Goal: Transaction & Acquisition: Purchase product/service

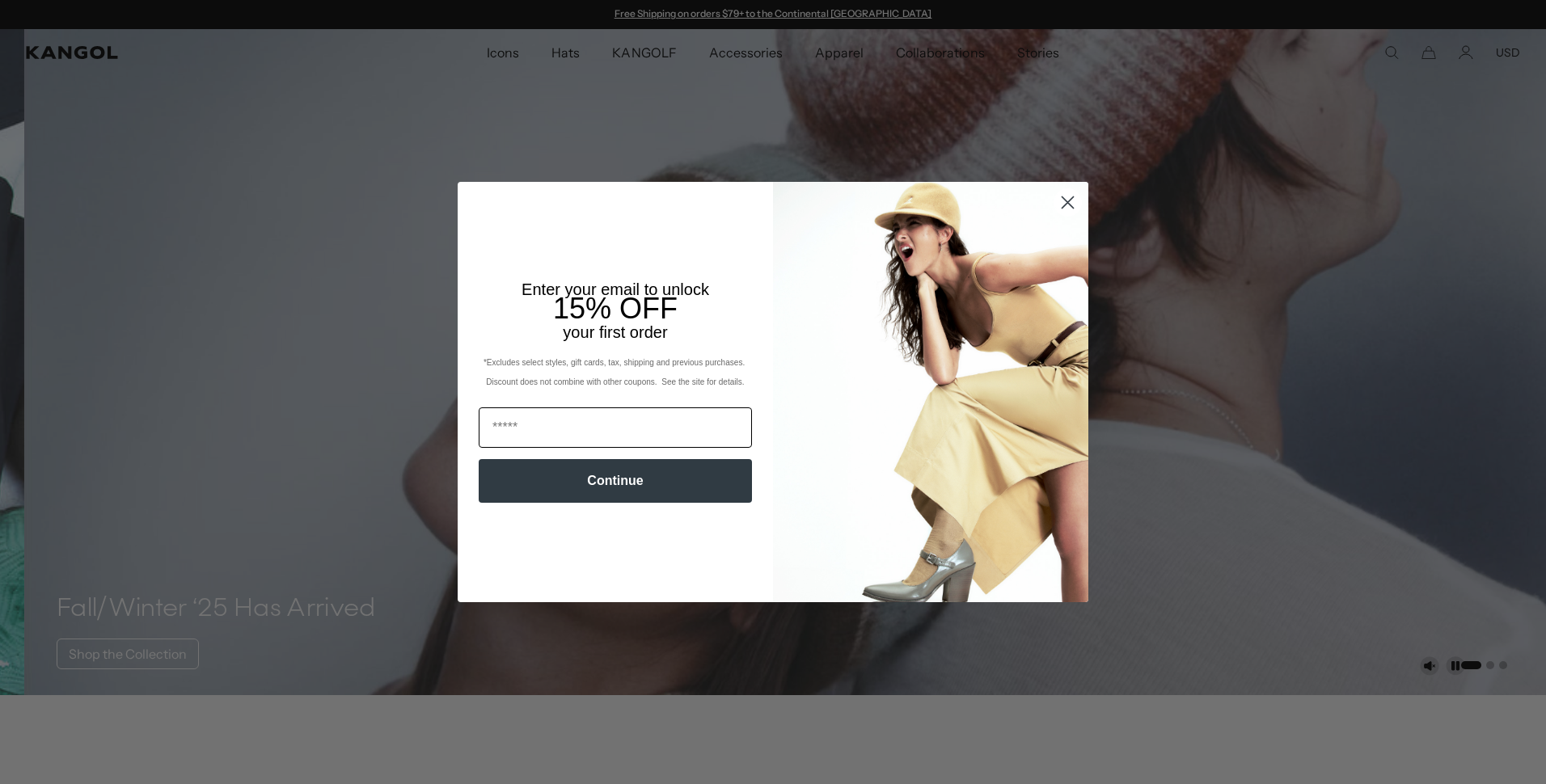
click at [581, 423] on input "Email" at bounding box center [615, 427] width 273 height 40
type input "**********"
click at [639, 472] on button "Continue" at bounding box center [615, 480] width 273 height 44
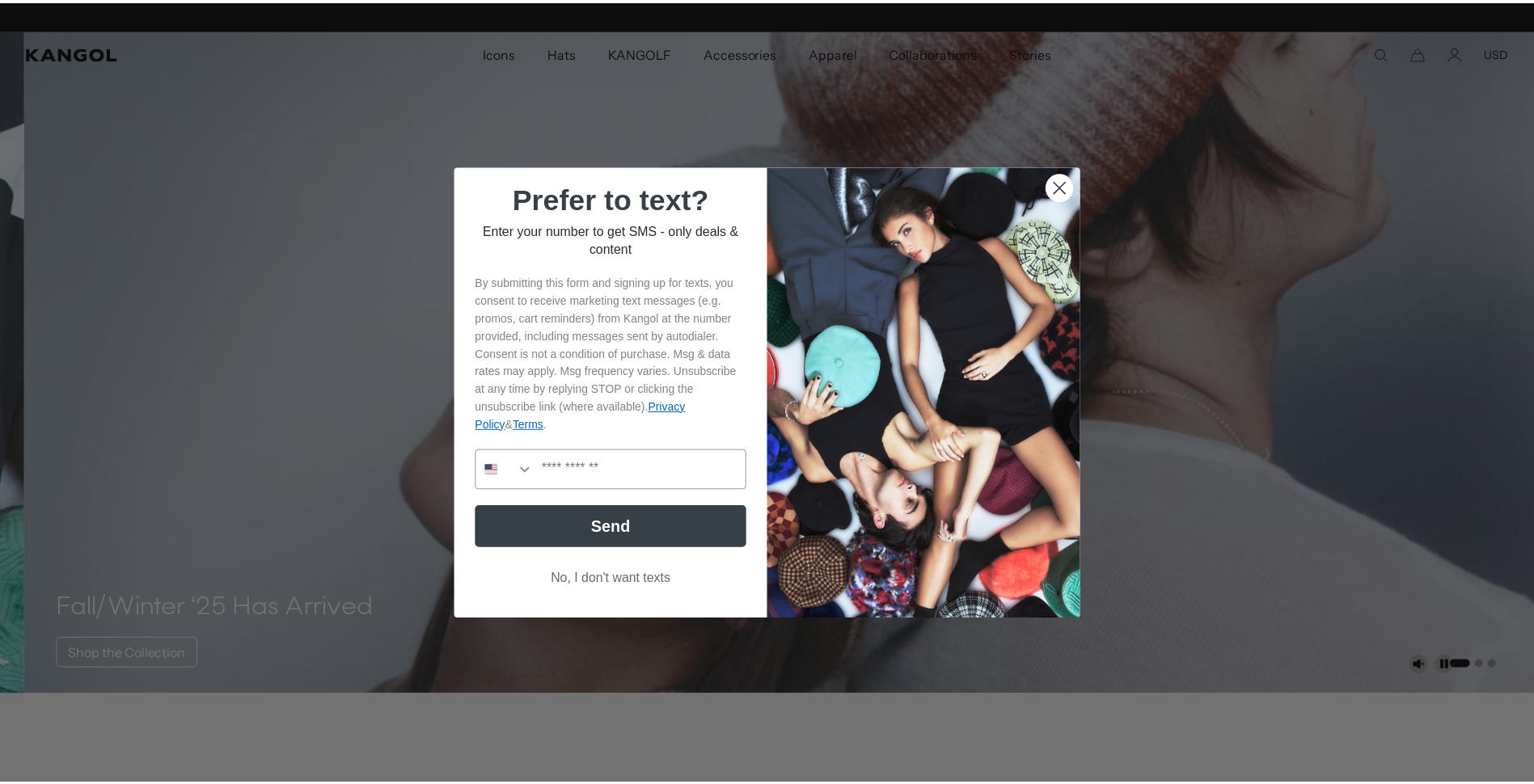
scroll to position [0, 333]
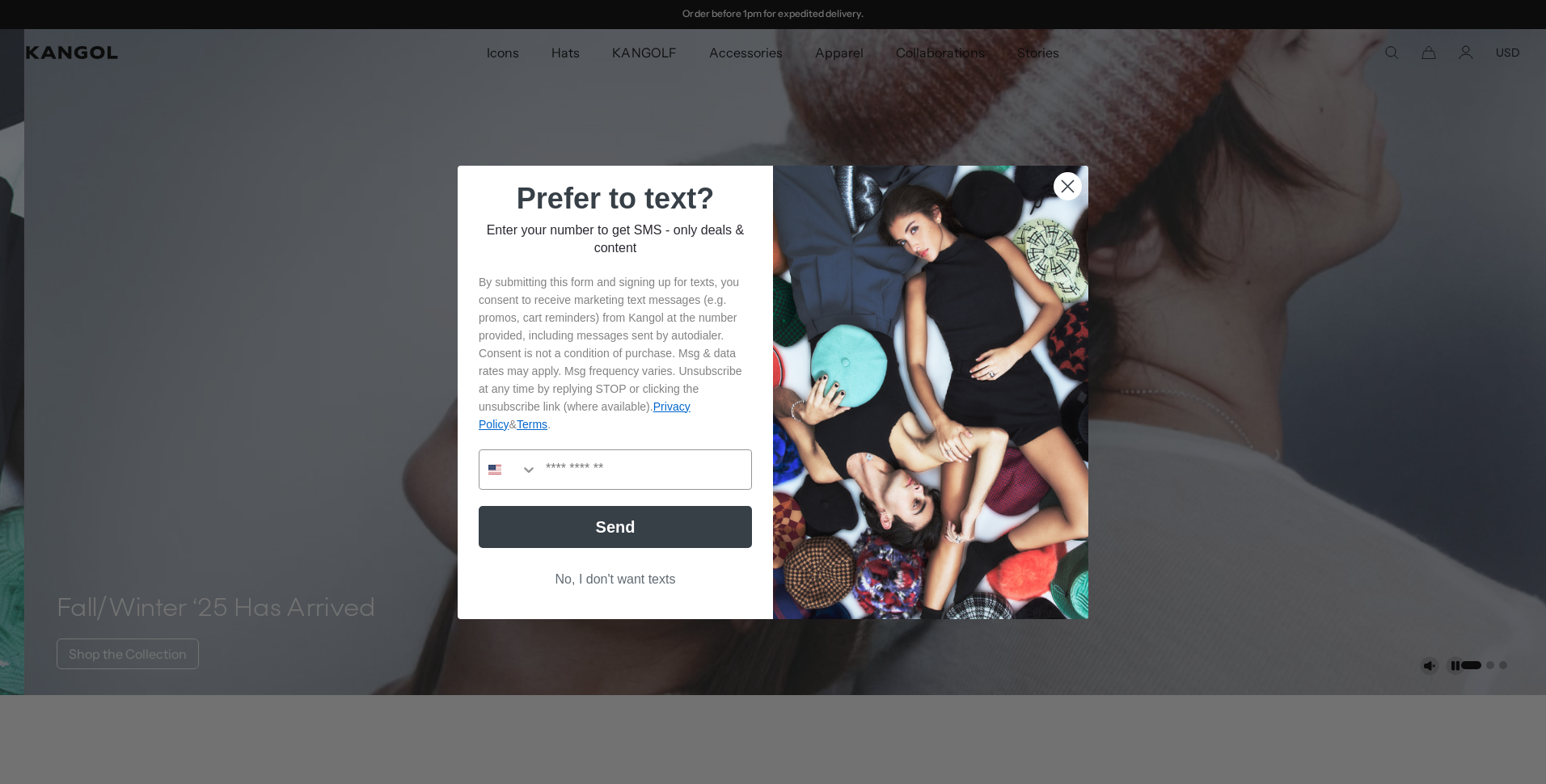
click at [624, 580] on button "No, I don't want texts" at bounding box center [615, 580] width 273 height 30
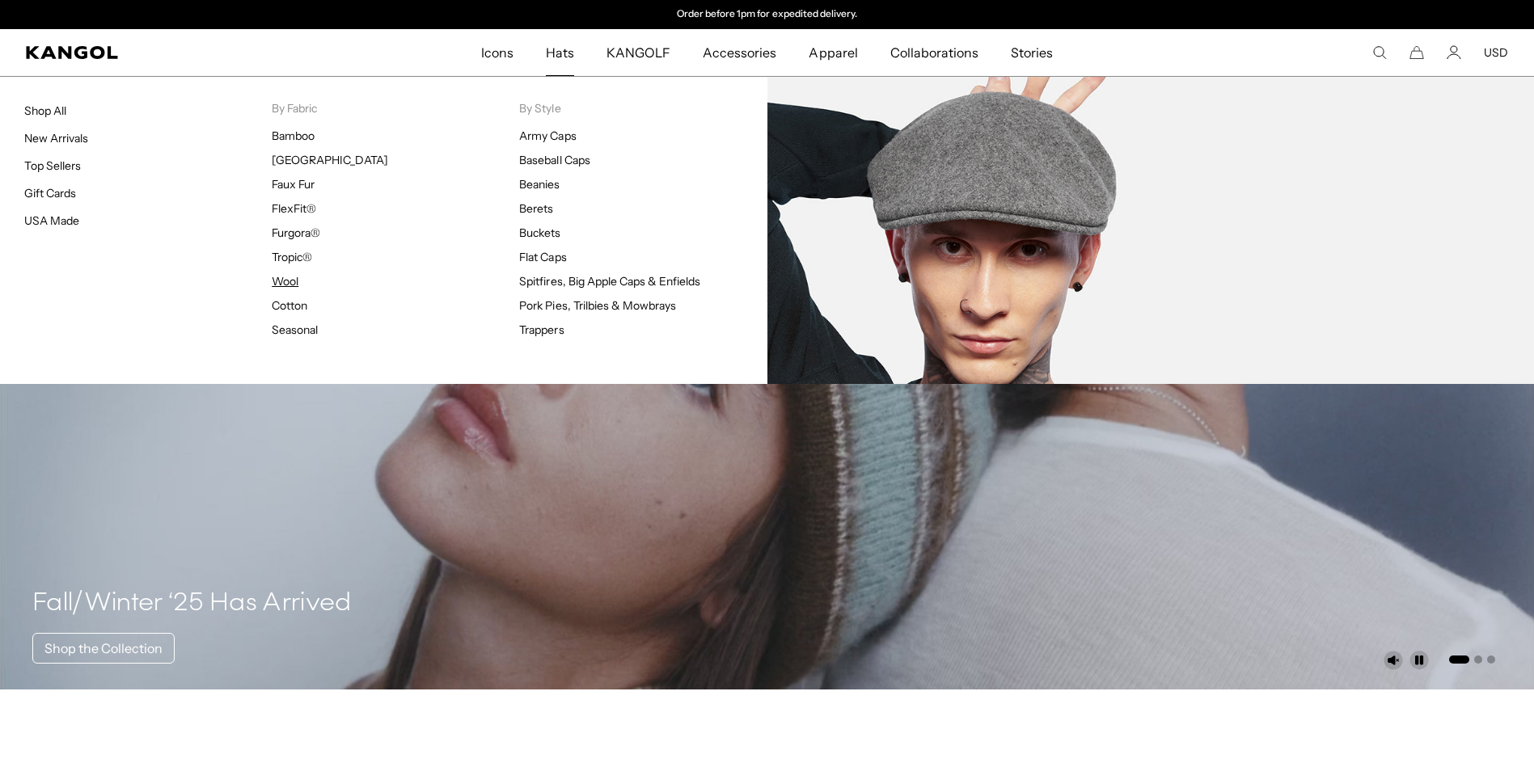
click at [295, 279] on link "Wool" at bounding box center [285, 281] width 27 height 14
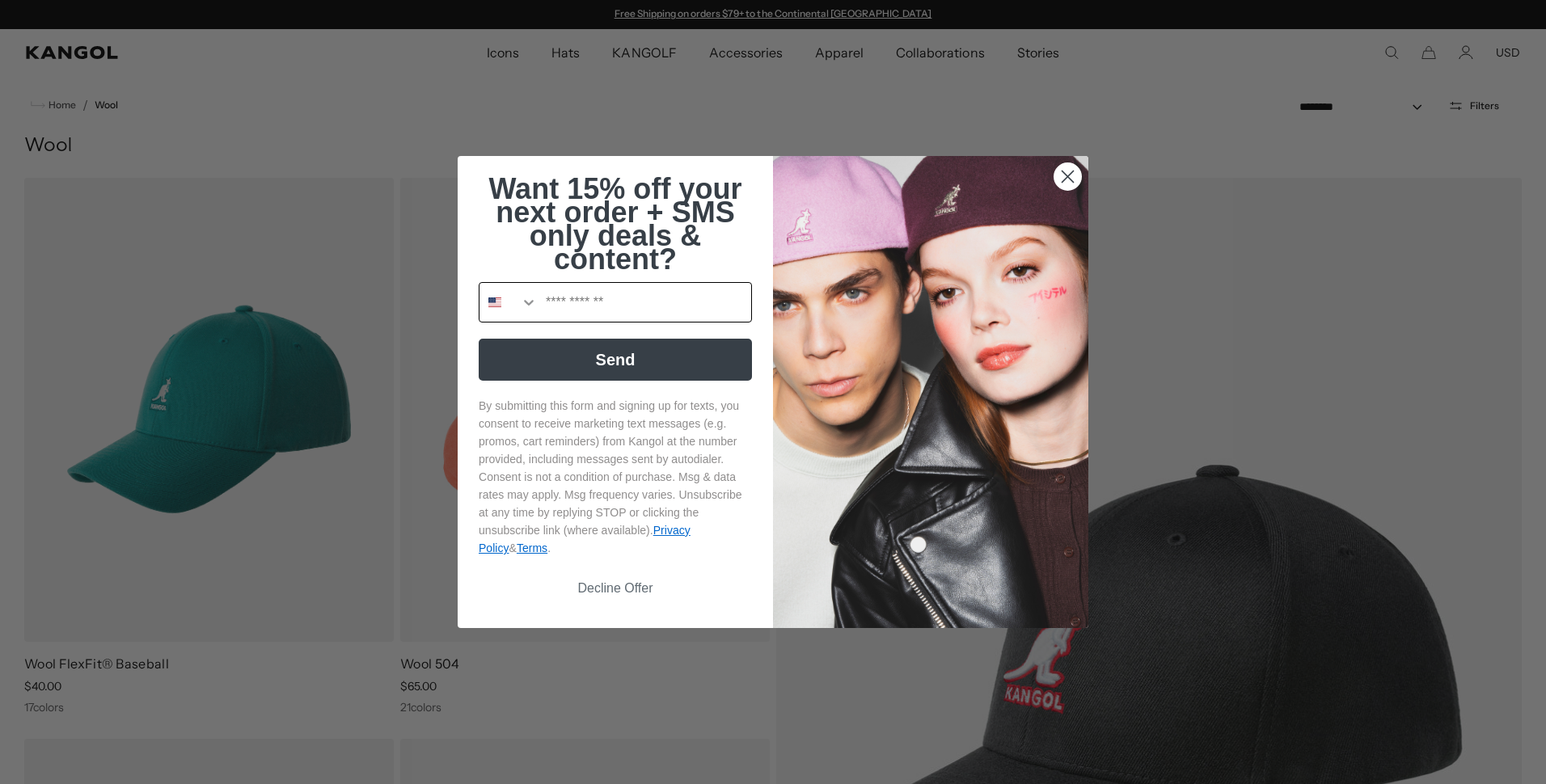
click at [601, 303] on input "Phone Number" at bounding box center [644, 302] width 213 height 38
click at [1064, 173] on circle "Close dialog" at bounding box center [1068, 177] width 27 height 27
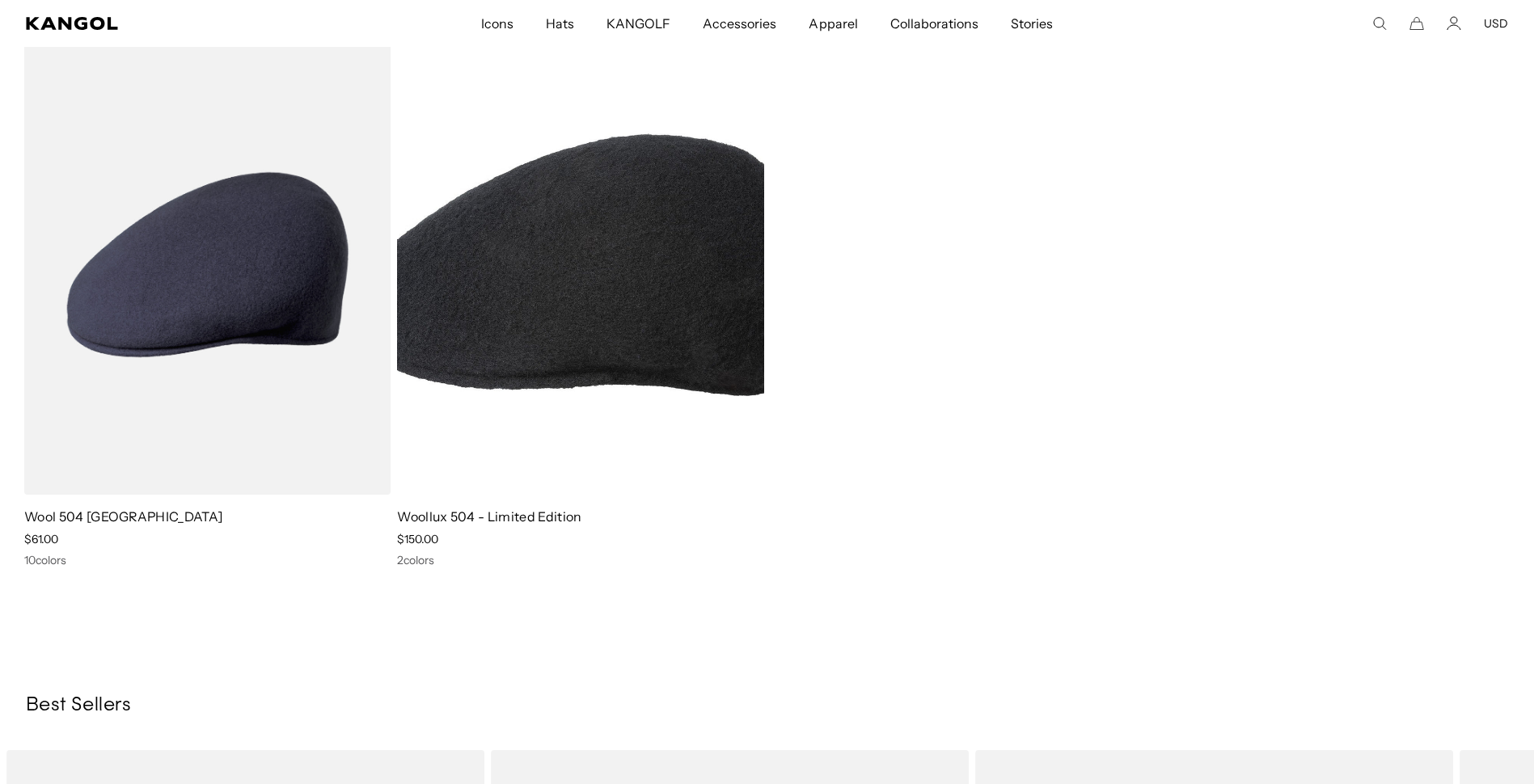
scroll to position [0, 0]
